Goal: Complete application form

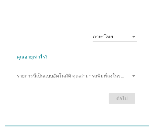
click at [45, 74] on input "รายการนี้เป็นแบบอัตโนมัติ คุณสามารถพิมพ์ลงในรายการนี้" at bounding box center [73, 76] width 112 height 10
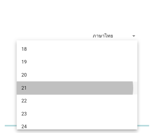
click at [35, 90] on div "21" at bounding box center [72, 88] width 102 height 7
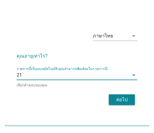
drag, startPoint x: 108, startPoint y: 97, endPoint x: 111, endPoint y: 98, distance: 3.2
click at [108, 97] on div "ต่อไป" at bounding box center [77, 100] width 121 height 14
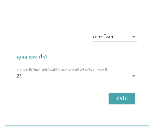
click at [120, 100] on div "ต่อไป" at bounding box center [121, 98] width 17 height 7
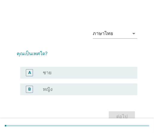
click at [58, 86] on div "radio_button_unchecked หญิง" at bounding box center [88, 89] width 90 height 7
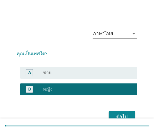
click at [120, 114] on div "ต่อไป" at bounding box center [121, 116] width 17 height 7
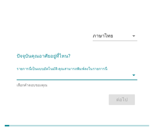
drag, startPoint x: 60, startPoint y: 75, endPoint x: 56, endPoint y: 72, distance: 4.3
click at [59, 75] on input "รายการนี้เป็นแบบอัตโนมัติ คุณสามารถพิมพ์ลงในรายการนี้" at bounding box center [73, 75] width 112 height 10
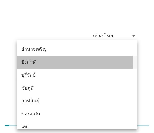
click at [31, 61] on div "บึงกาฬ" at bounding box center [72, 62] width 102 height 7
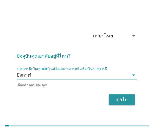
drag, startPoint x: 119, startPoint y: 100, endPoint x: 157, endPoint y: 90, distance: 39.6
click at [121, 99] on div "ต่อไป" at bounding box center [121, 99] width 17 height 7
